Goal: Register for event/course

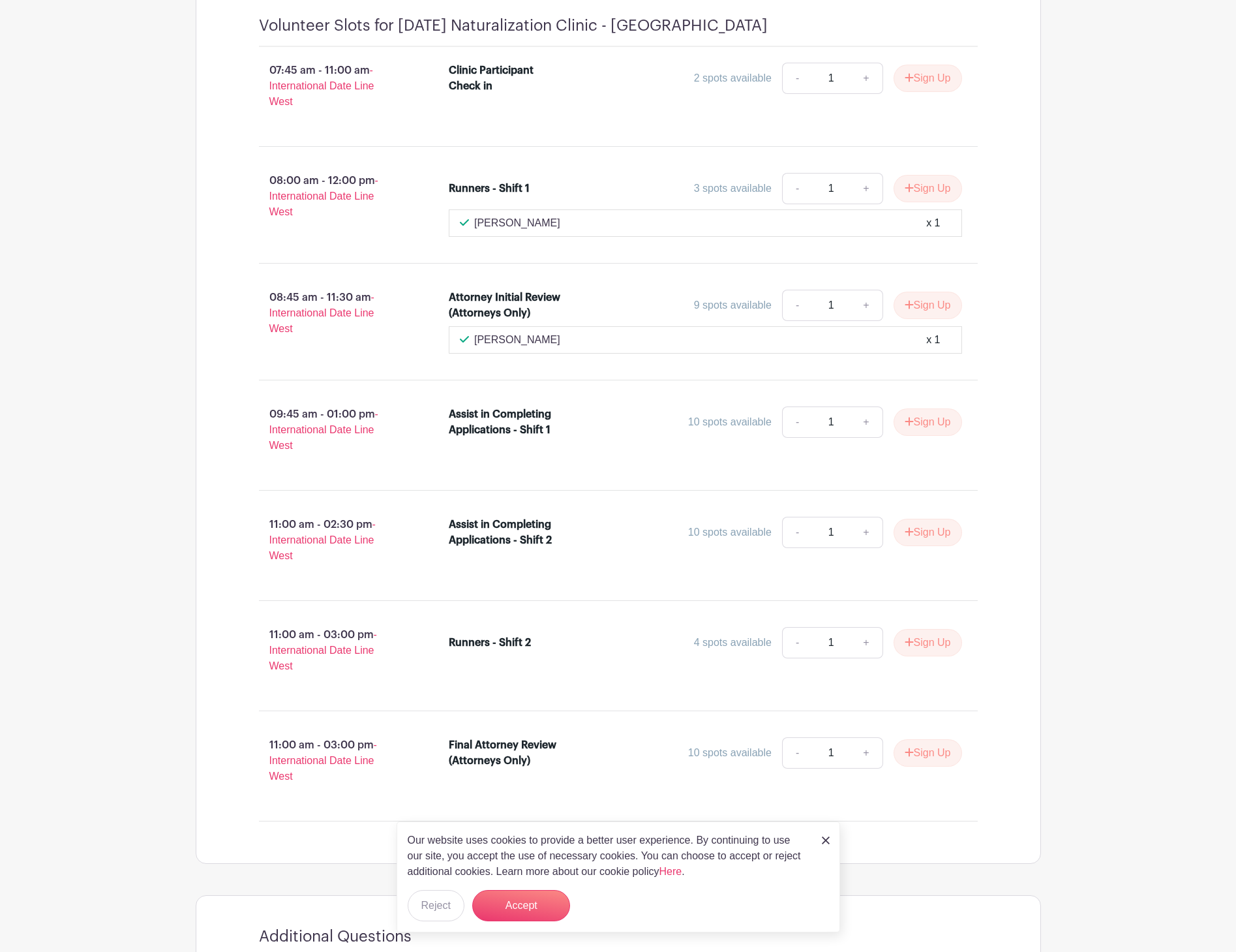
scroll to position [783, 0]
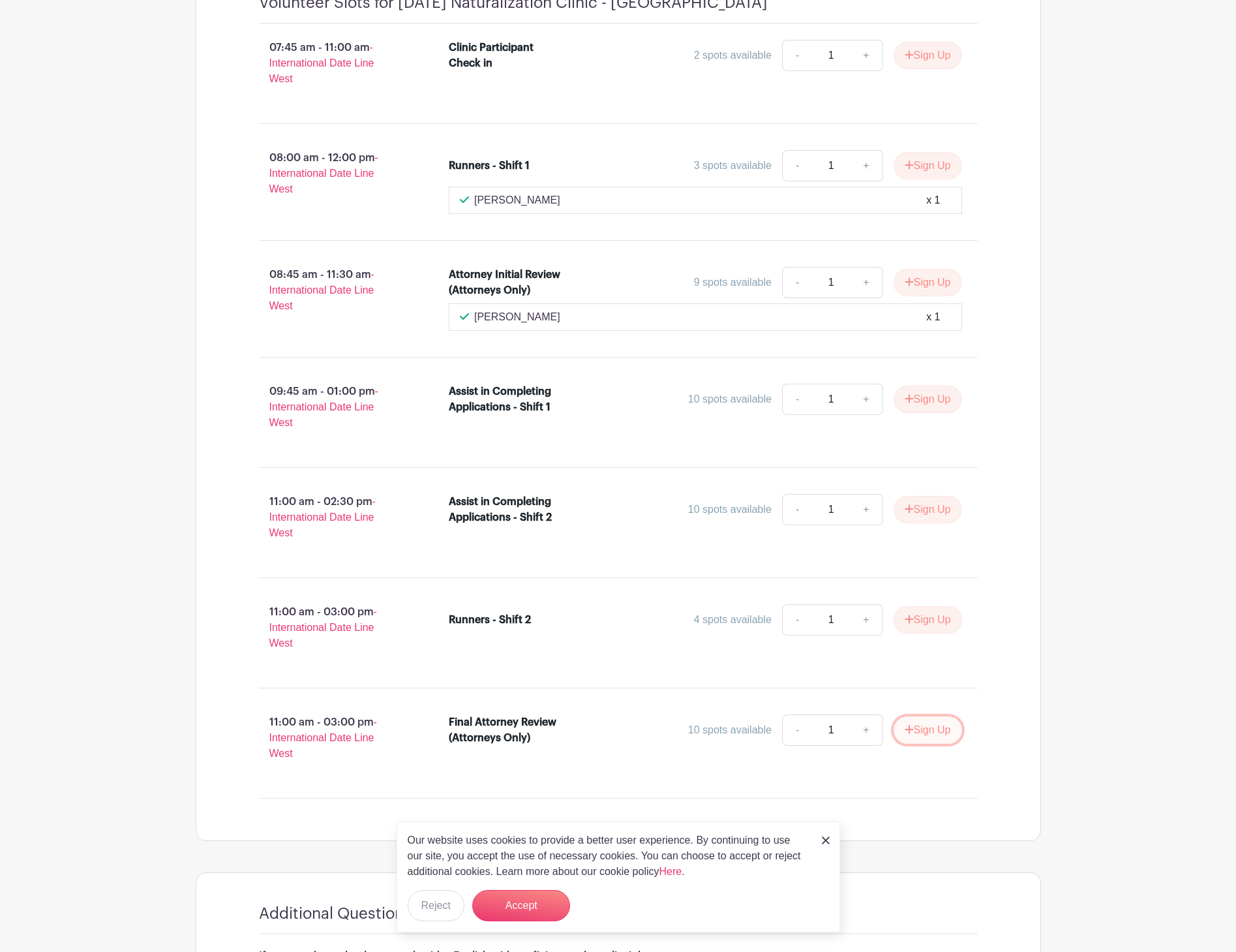
click at [916, 731] on button "Sign Up" at bounding box center [927, 730] width 68 height 28
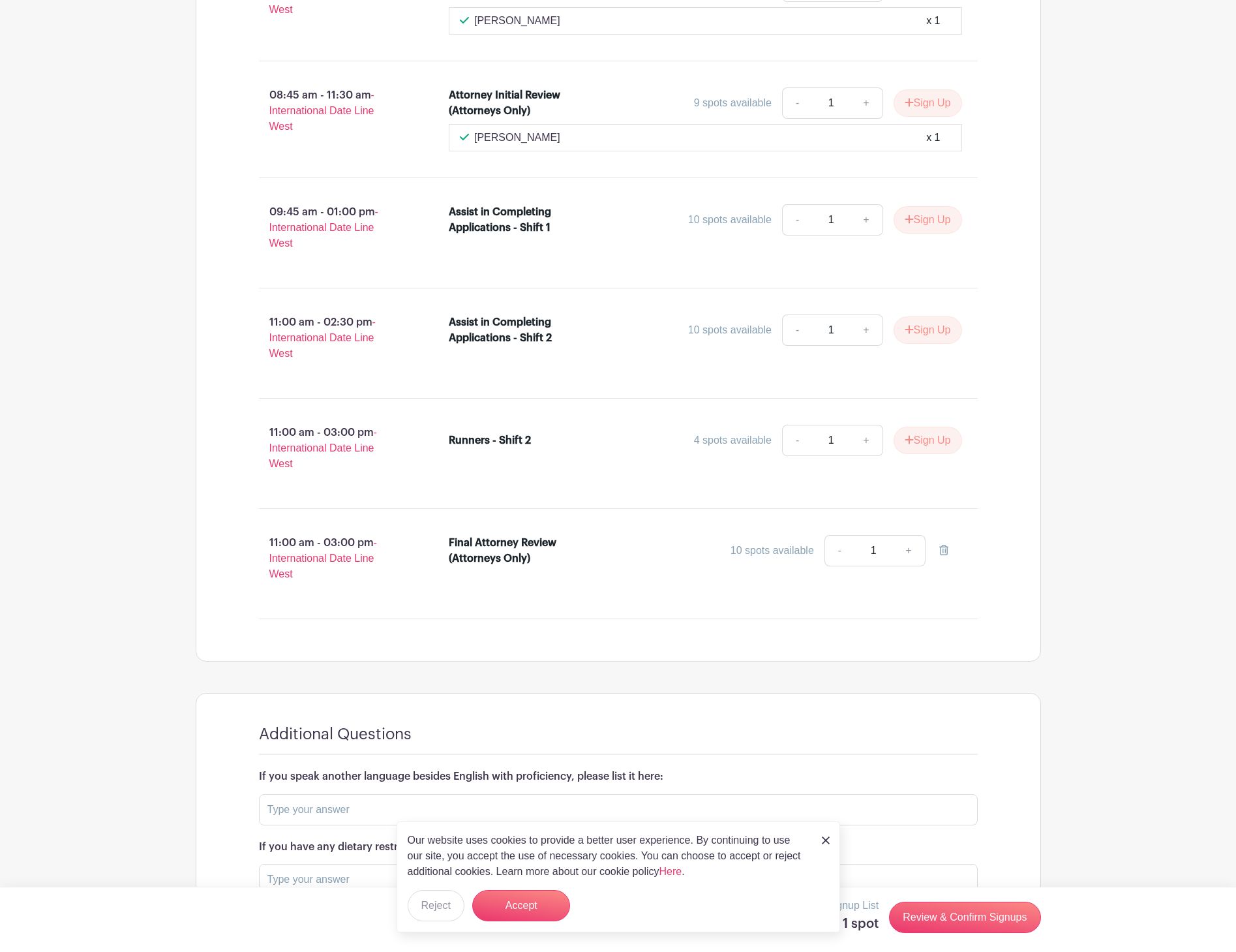
scroll to position [1034, 0]
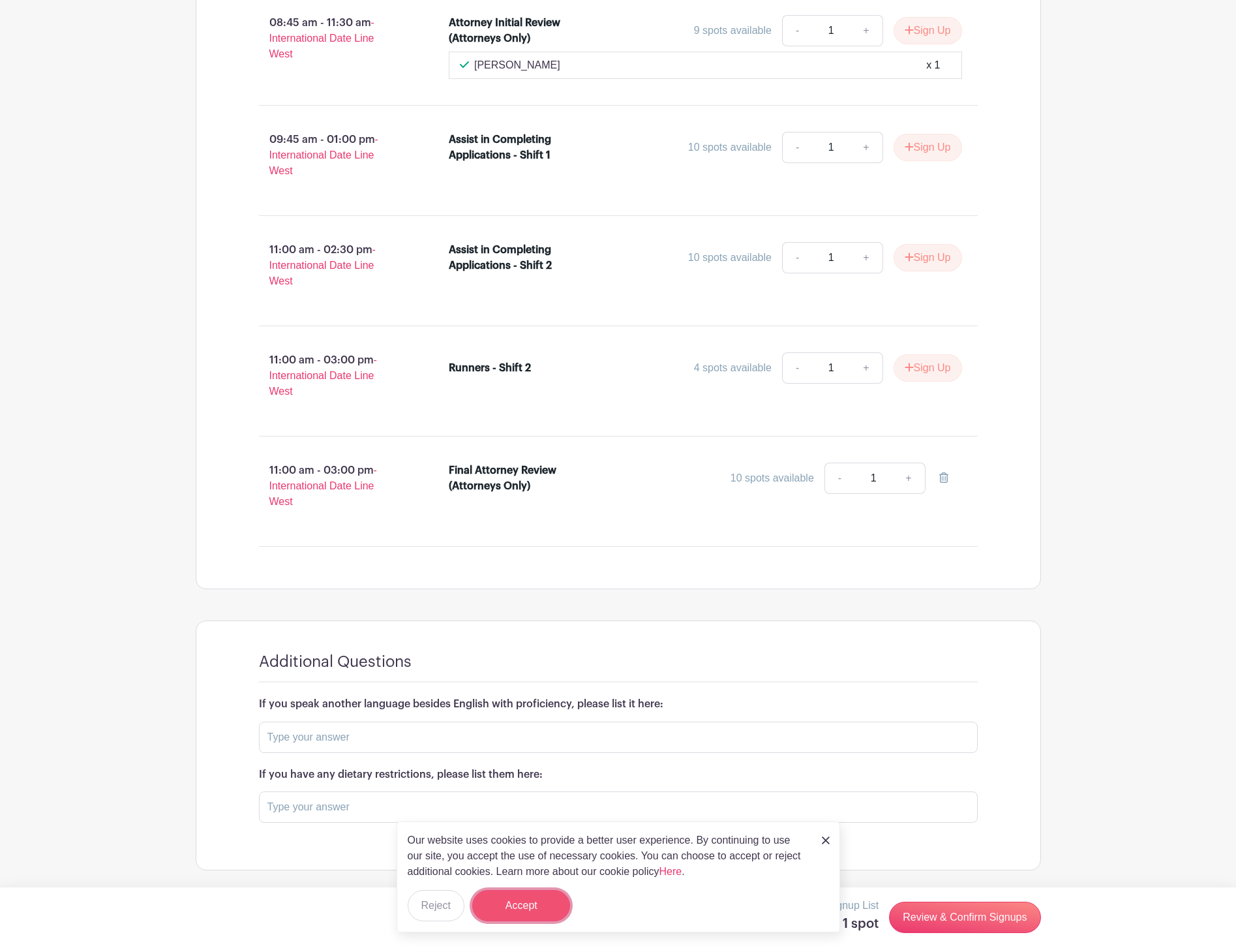
click at [516, 911] on button "Accept" at bounding box center [522, 905] width 98 height 32
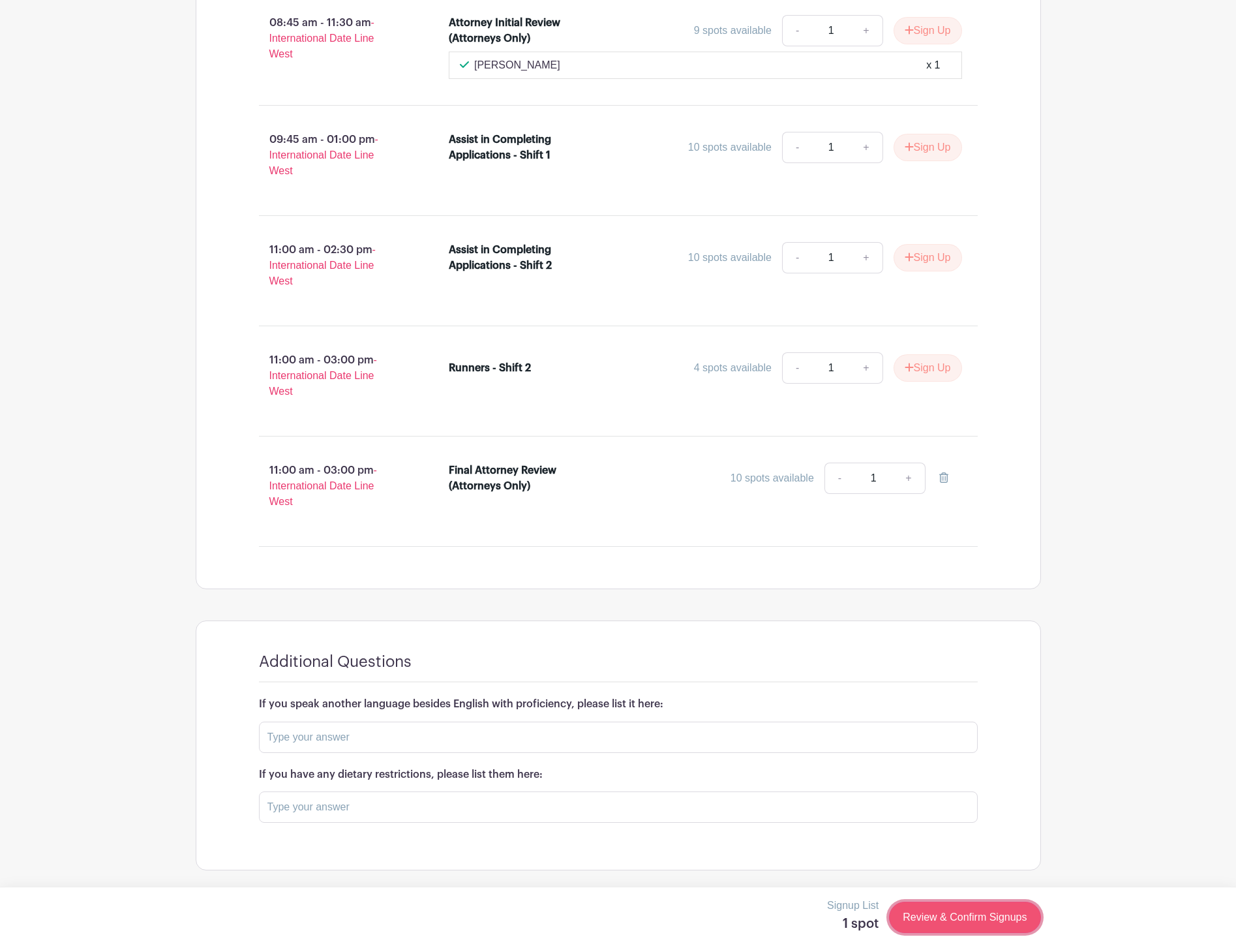
click at [966, 916] on link "Review & Confirm Signups" at bounding box center [965, 917] width 152 height 32
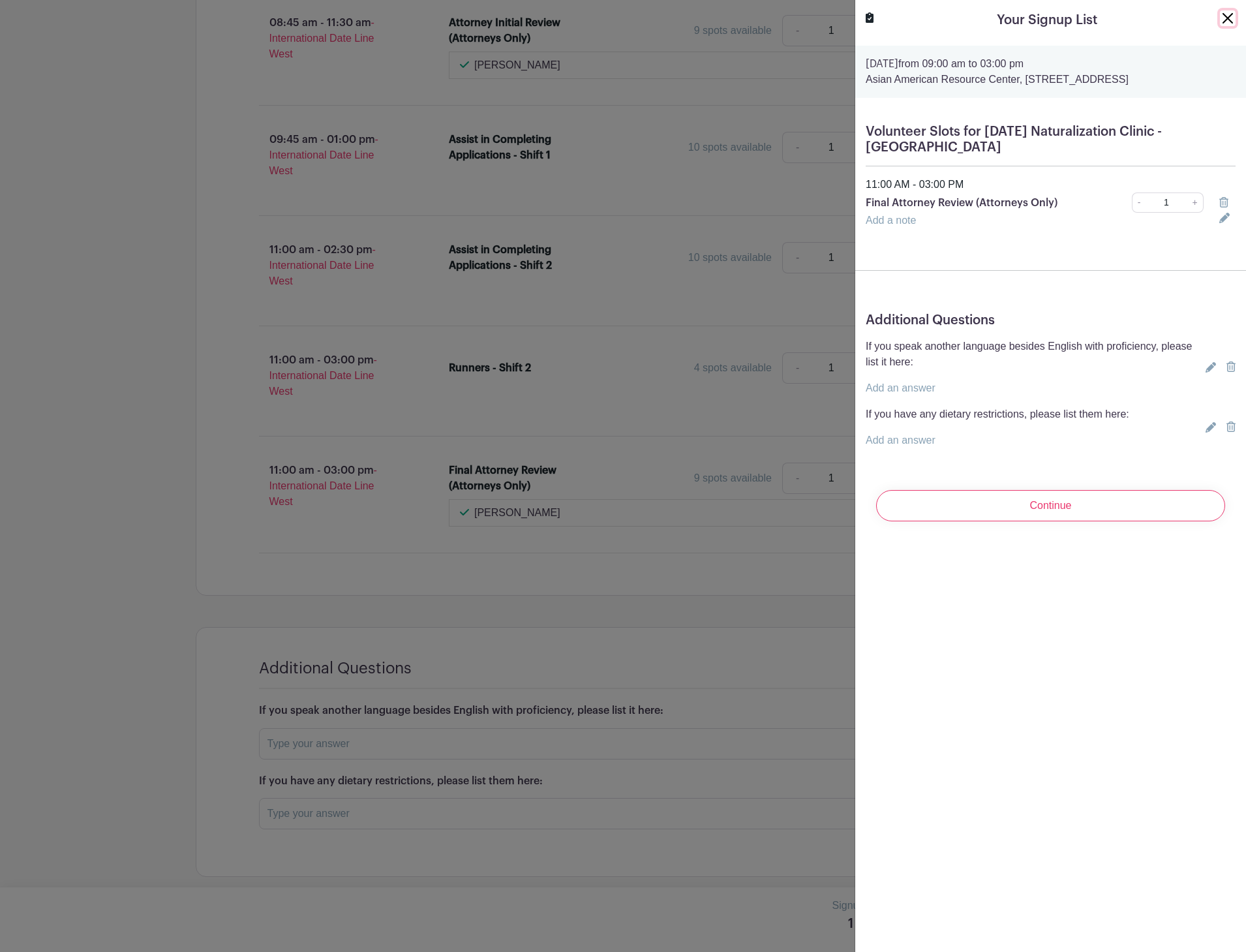
click at [1219, 18] on button "Close" at bounding box center [1227, 18] width 15 height 15
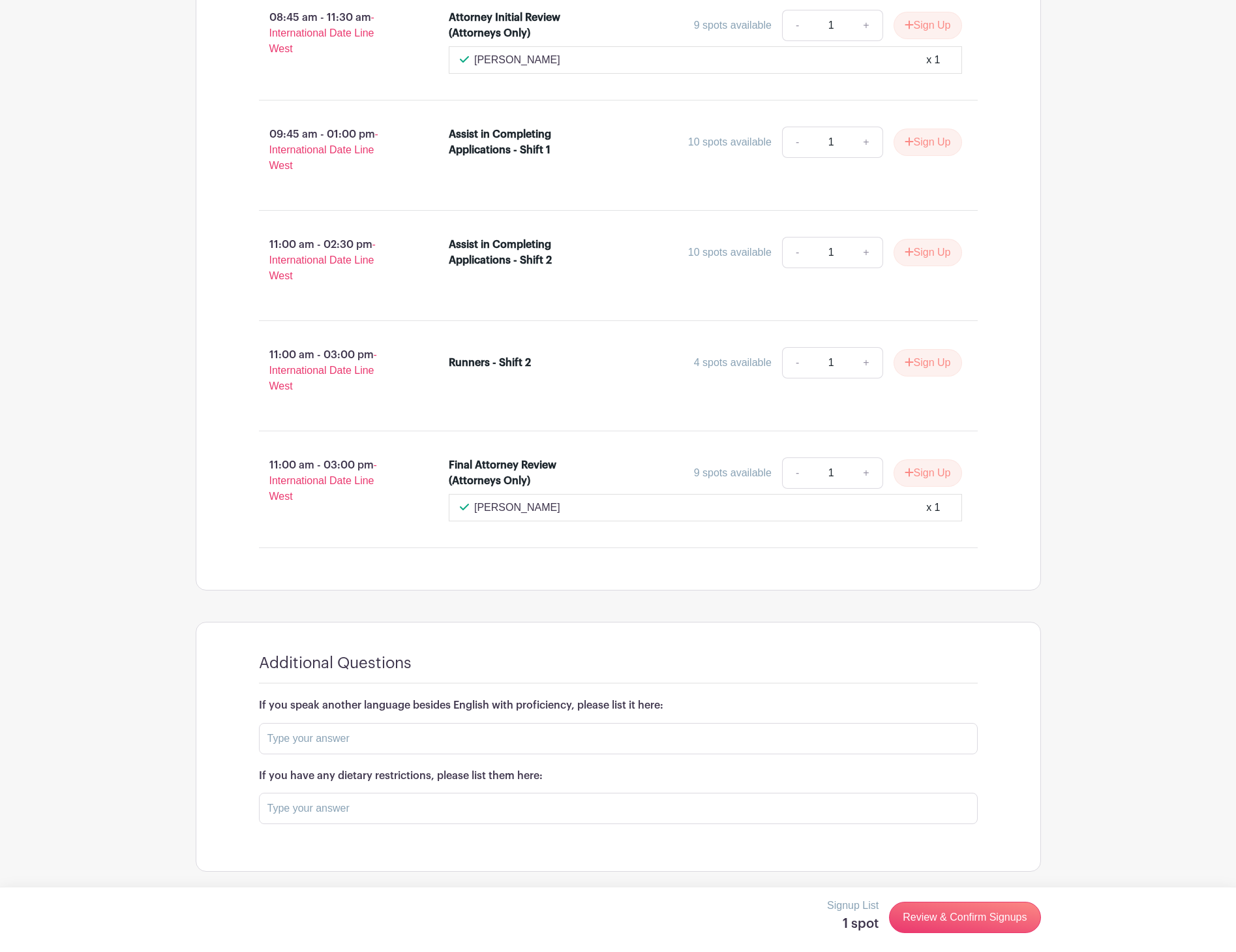
scroll to position [1041, 0]
click at [922, 475] on button "Sign Up" at bounding box center [927, 472] width 68 height 28
click at [908, 915] on link "Review & Confirm Signups" at bounding box center [965, 917] width 152 height 32
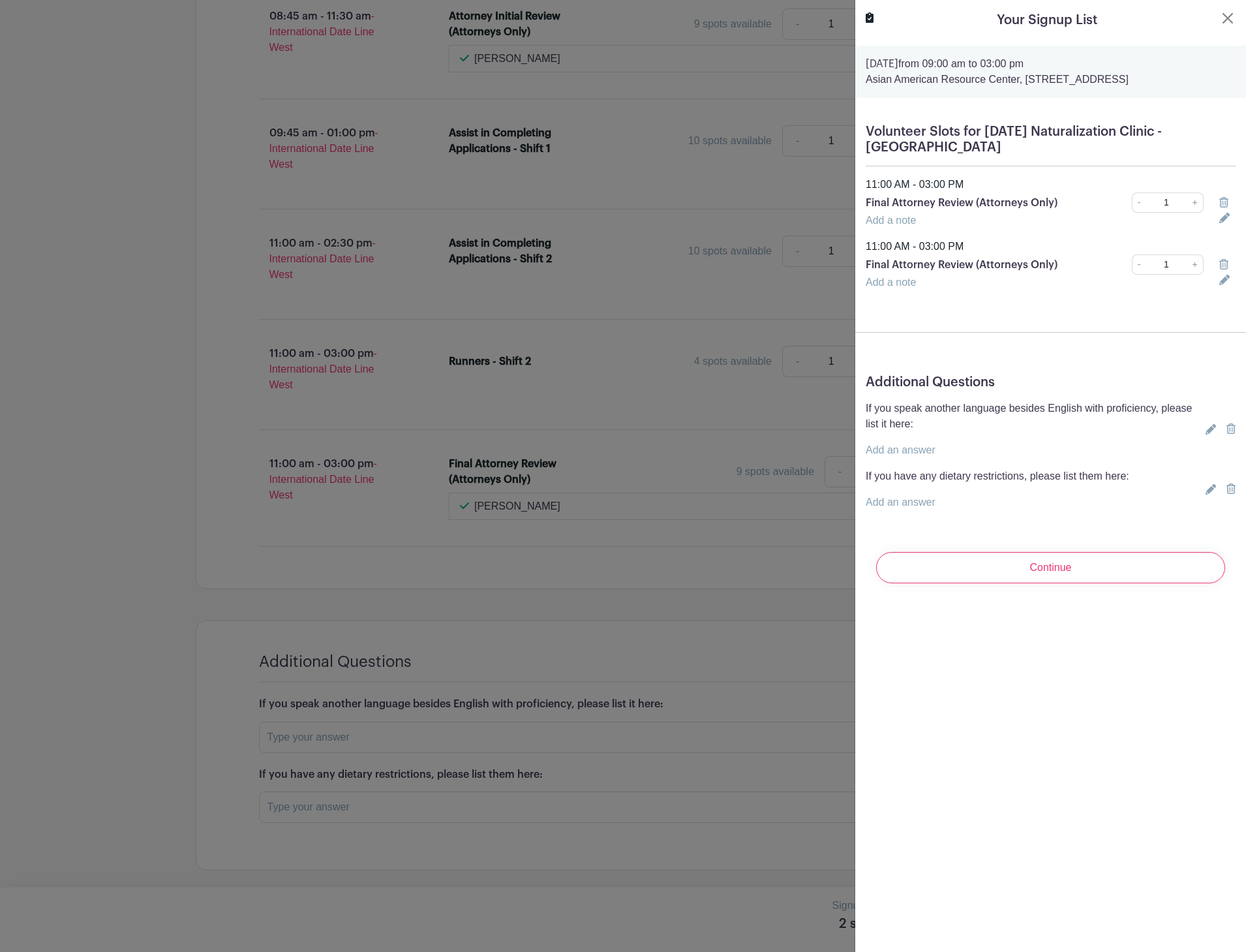
click at [1219, 263] on icon at bounding box center [1224, 264] width 10 height 11
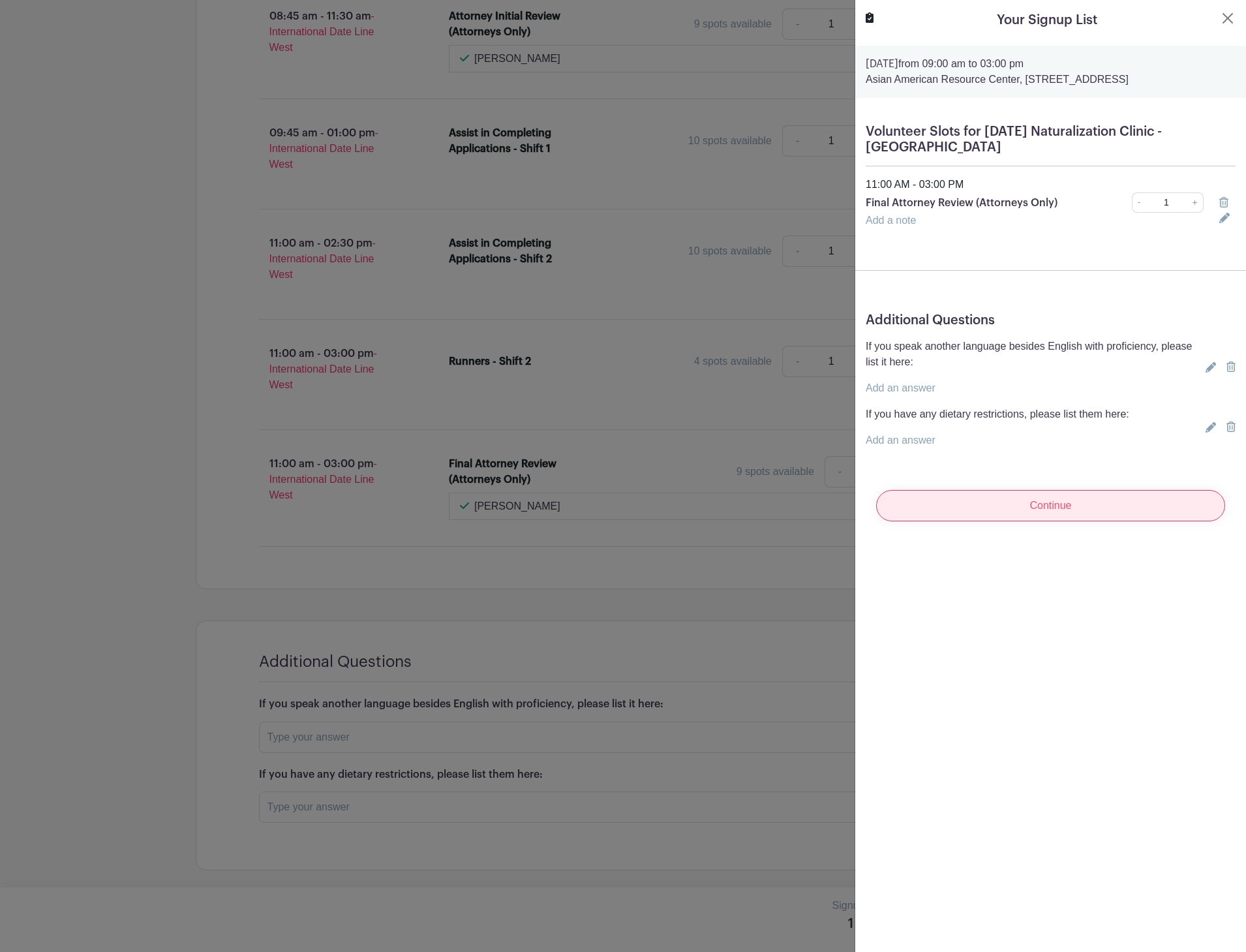
click at [1070, 509] on input "Continue" at bounding box center [1050, 505] width 349 height 32
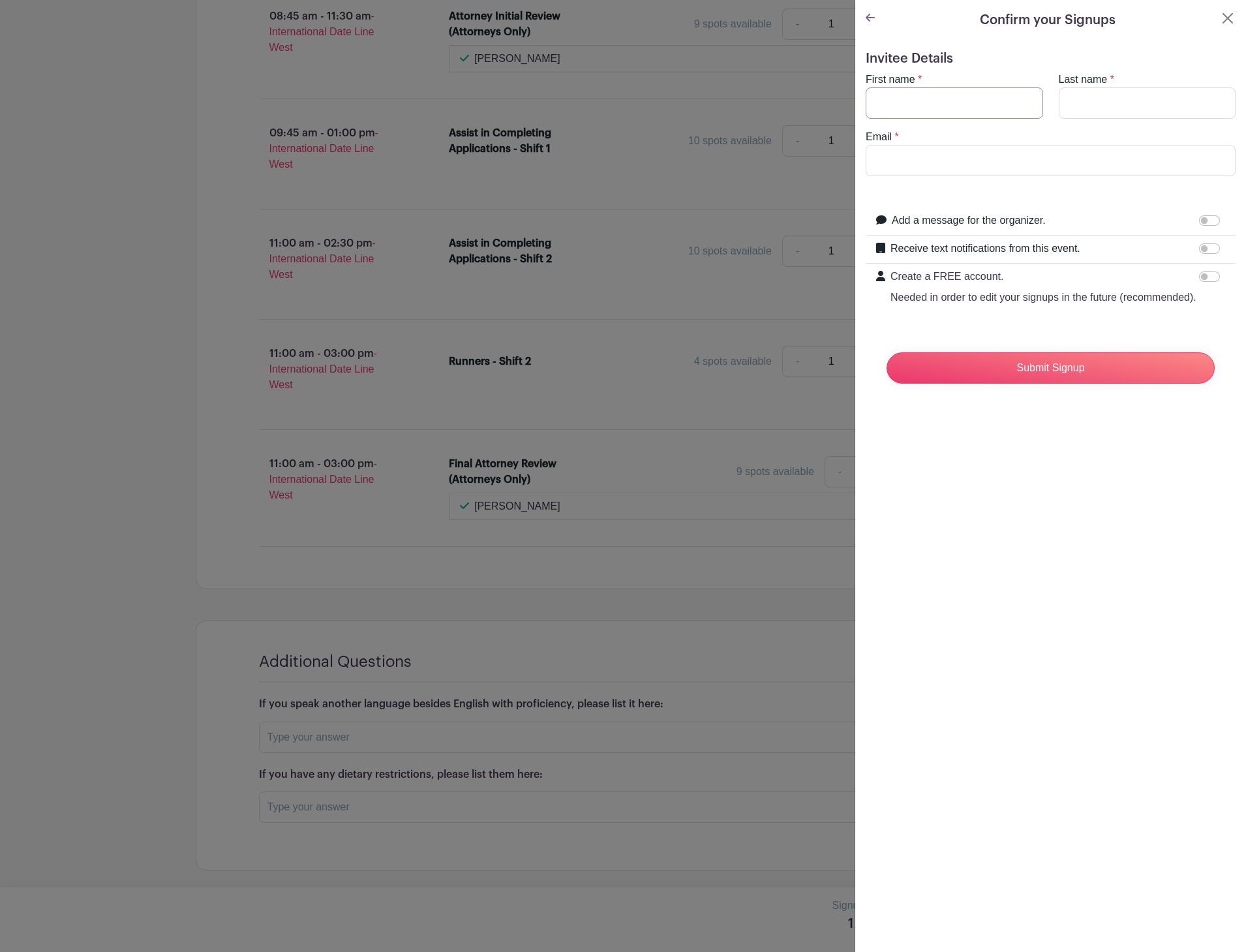
click at [931, 114] on input "First name" at bounding box center [954, 103] width 177 height 32
type input "[PERSON_NAME]"
drag, startPoint x: 1004, startPoint y: 158, endPoint x: 893, endPoint y: 157, distance: 111.0
click at [893, 157] on input "[EMAIL_ADDRESS][DOMAIN_NAME]" at bounding box center [1050, 160] width 370 height 32
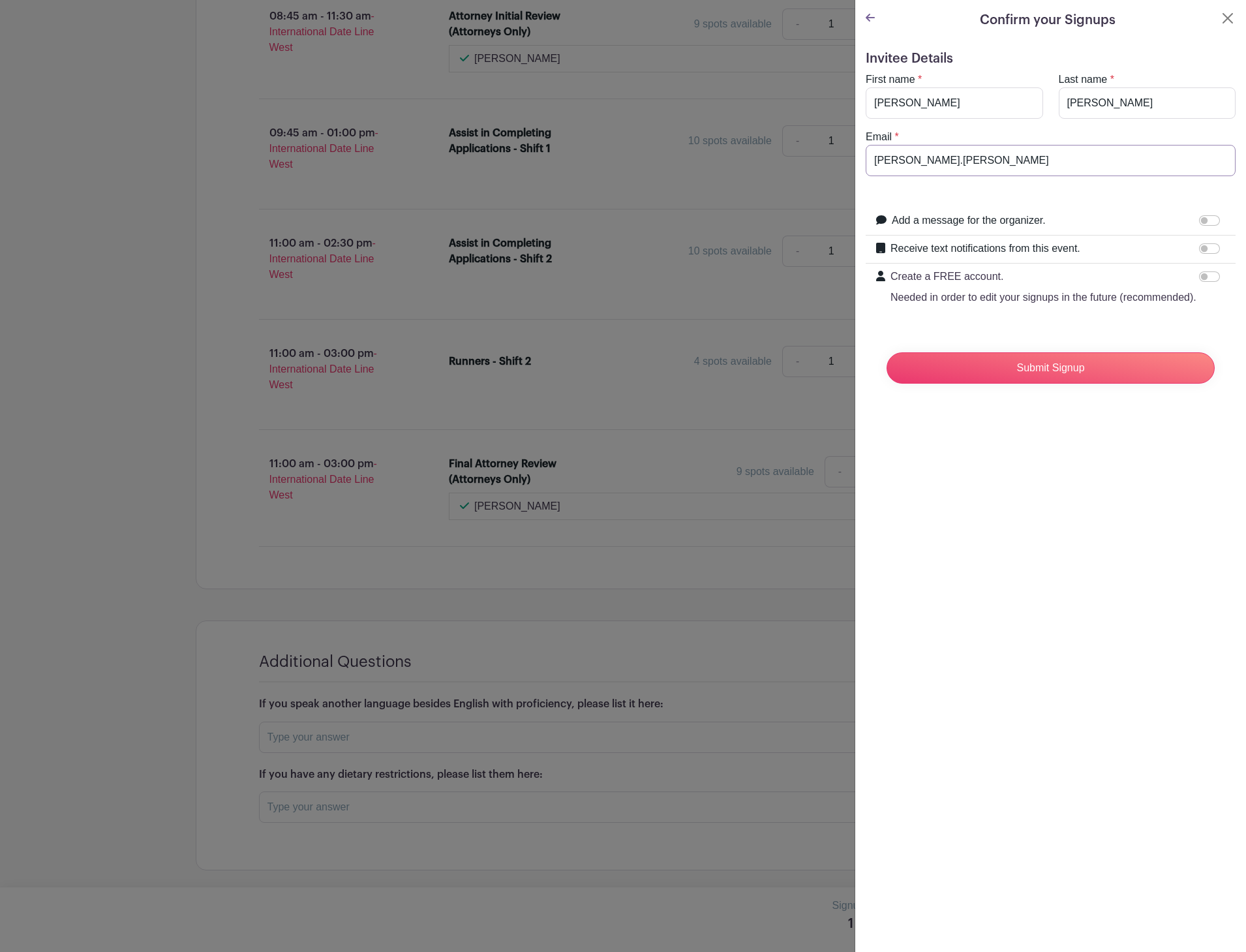
type input "[PERSON_NAME][EMAIL_ADDRESS][PERSON_NAME][DOMAIN_NAME]"
click at [1008, 383] on input "Submit Signup" at bounding box center [1050, 367] width 328 height 32
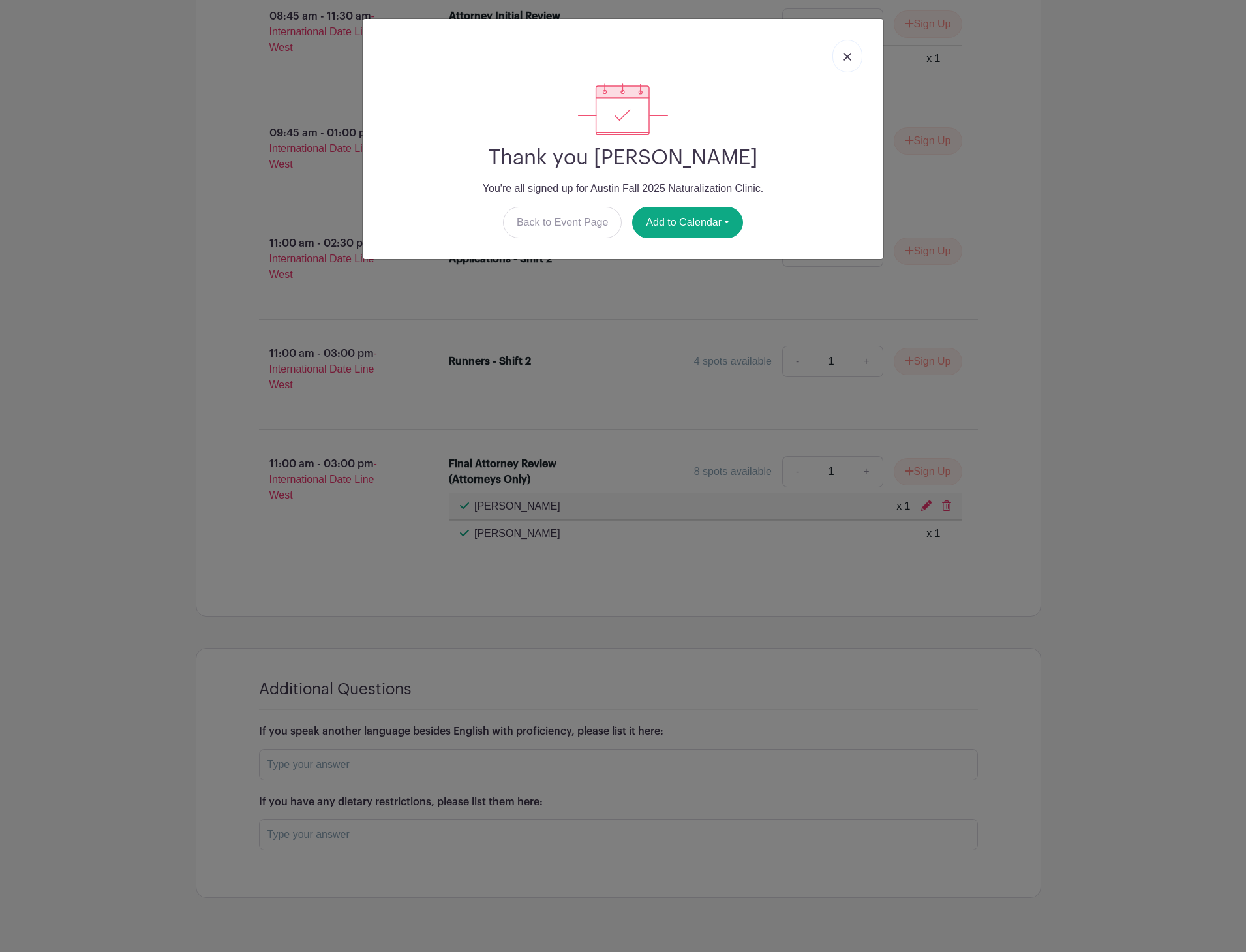
click at [852, 54] on link at bounding box center [846, 57] width 30 height 33
